Goal: Ask a question

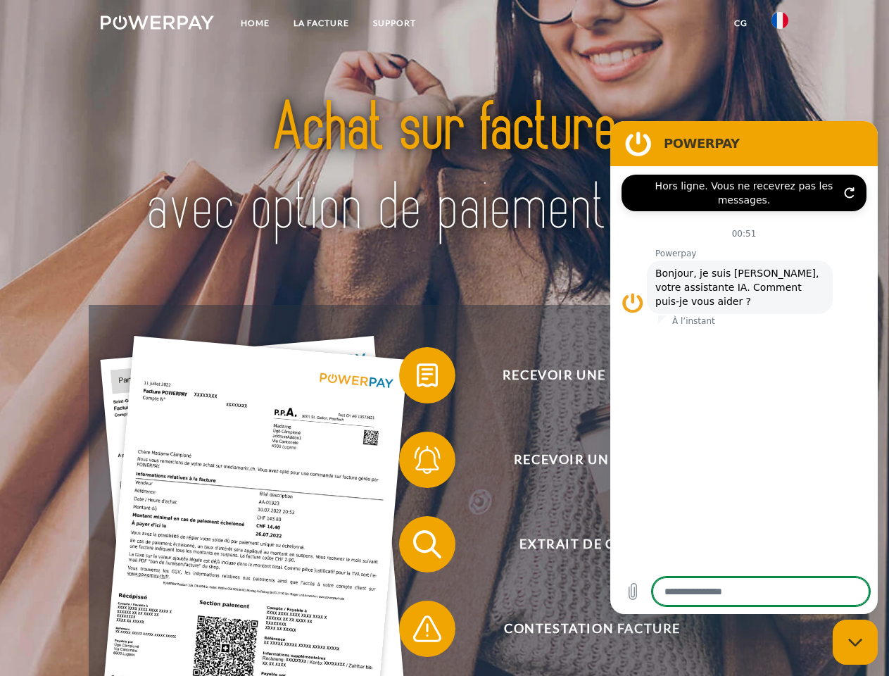
click at [157, 25] on img at bounding box center [157, 22] width 113 height 14
click at [780, 25] on img at bounding box center [780, 20] width 17 height 17
click at [741, 23] on link "CG" at bounding box center [741, 23] width 37 height 25
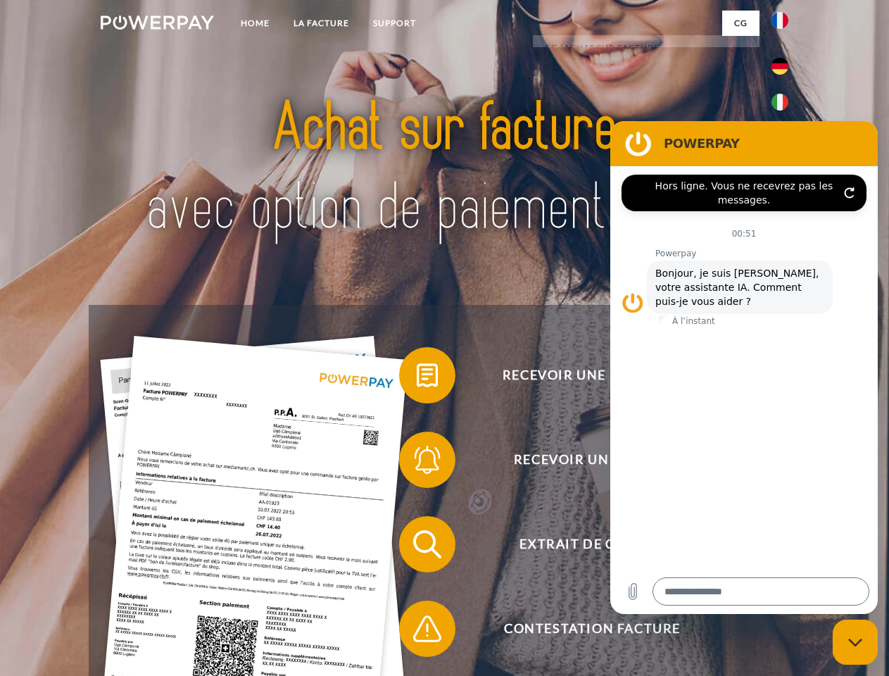
click at [417, 378] on span at bounding box center [406, 375] width 70 height 70
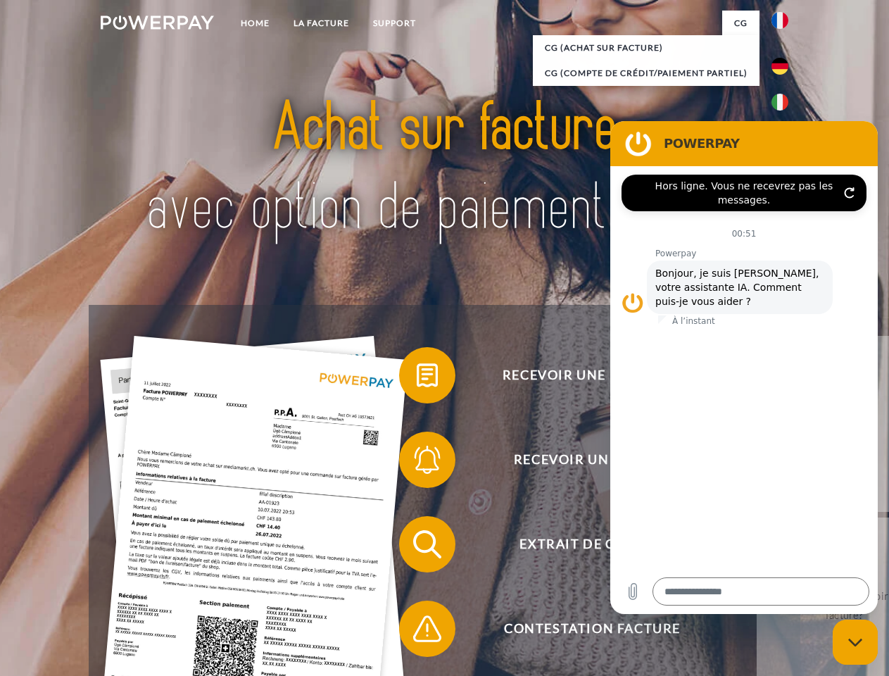
click at [417, 463] on div "Recevoir une facture ? Recevoir un rappel? Extrait de compte retour" at bounding box center [444, 586] width 711 height 563
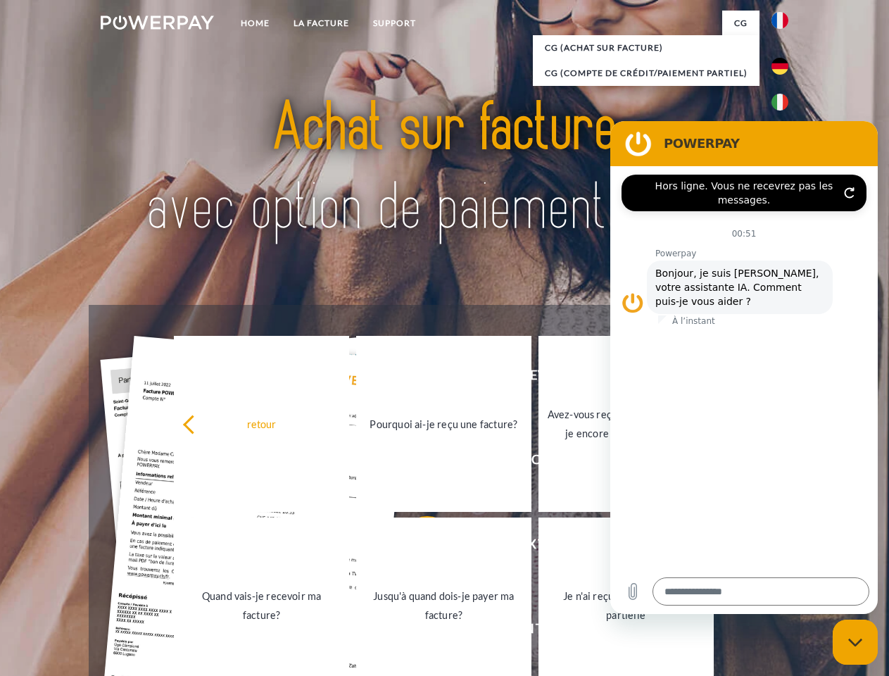
click at [417, 547] on link "Jusqu'à quand dois-je payer ma facture?" at bounding box center [443, 606] width 175 height 176
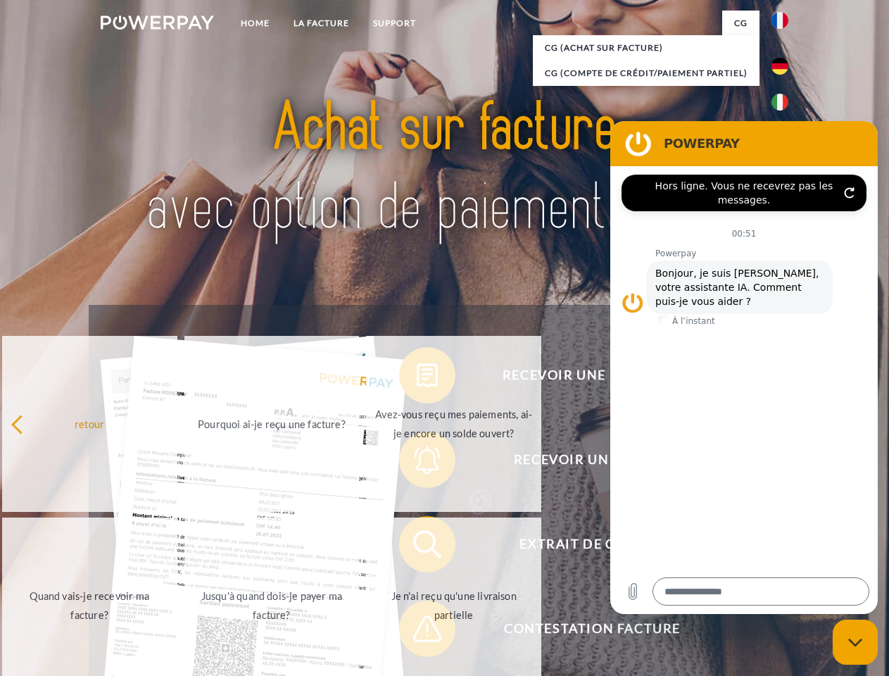
click at [417, 632] on span at bounding box center [406, 629] width 70 height 70
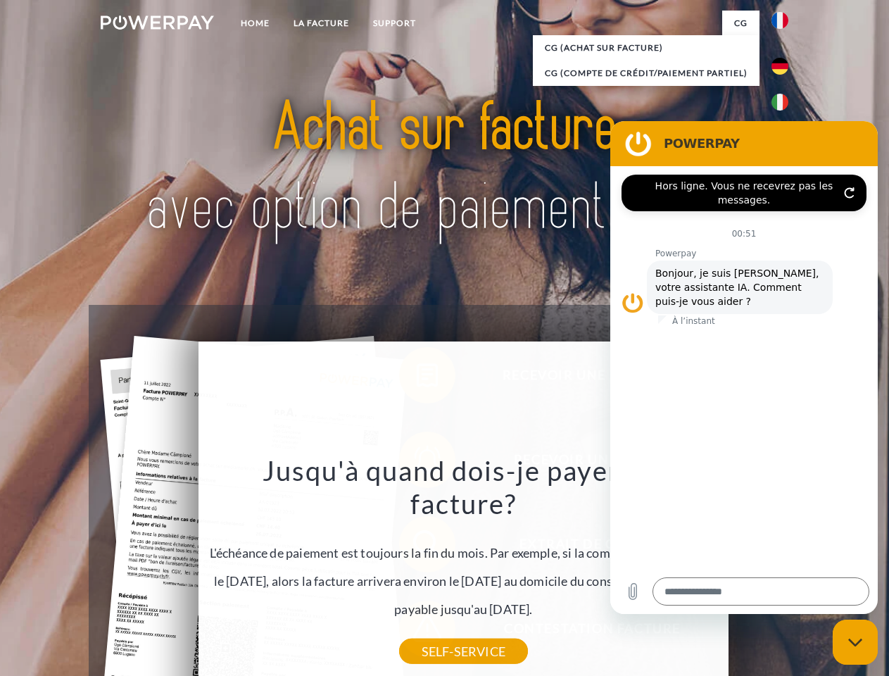
click at [856, 642] on icon "Fermer la fenêtre de messagerie" at bounding box center [856, 642] width 15 height 9
type textarea "*"
